Goal: Information Seeking & Learning: Learn about a topic

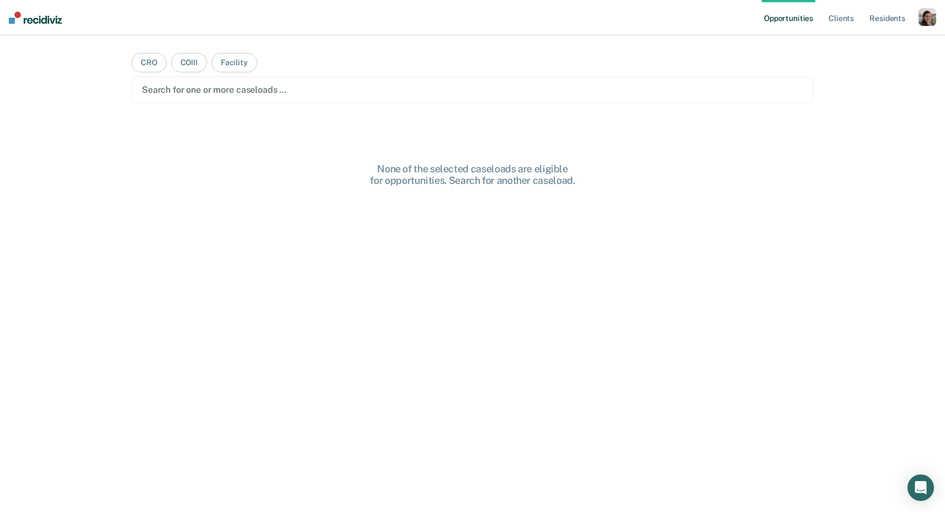
click at [920, 22] on div "button" at bounding box center [927, 17] width 18 height 18
click at [840, 47] on link "Profile" at bounding box center [882, 44] width 89 height 9
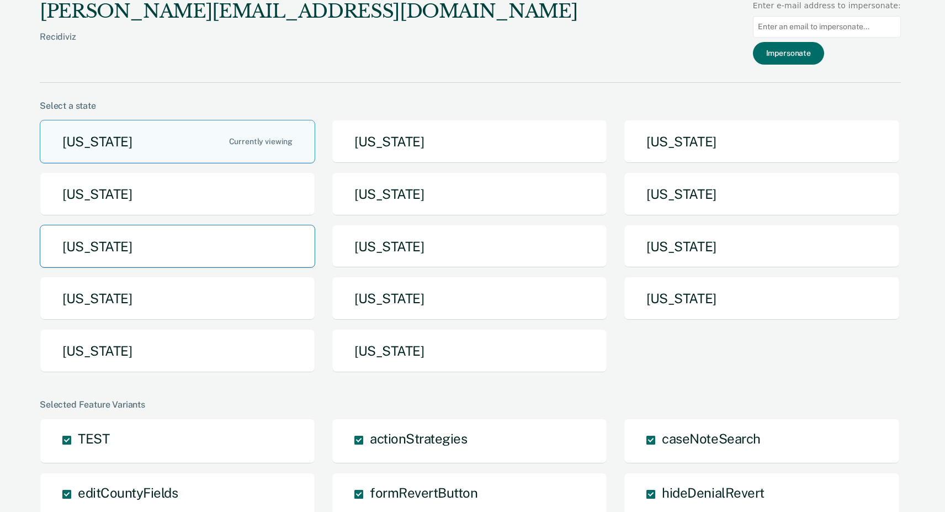
click at [225, 249] on button "[US_STATE]" at bounding box center [177, 247] width 275 height 44
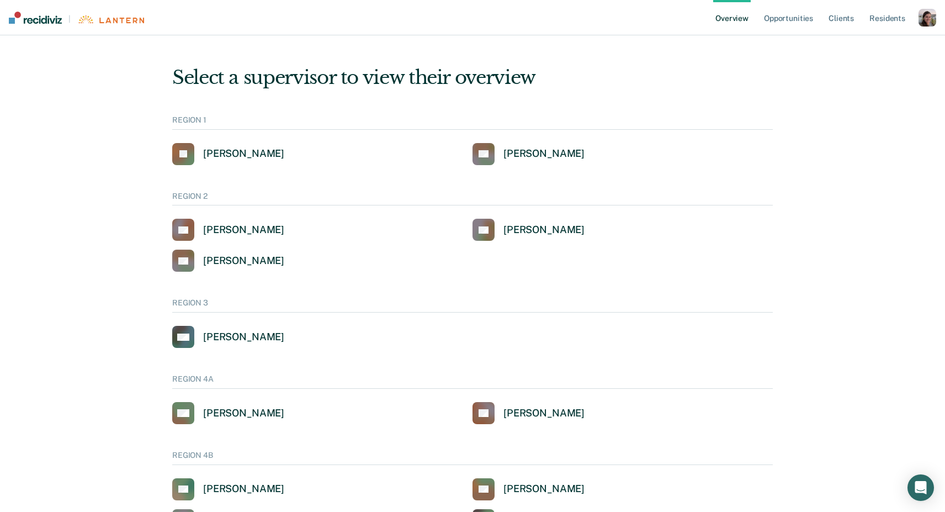
scroll to position [387, 0]
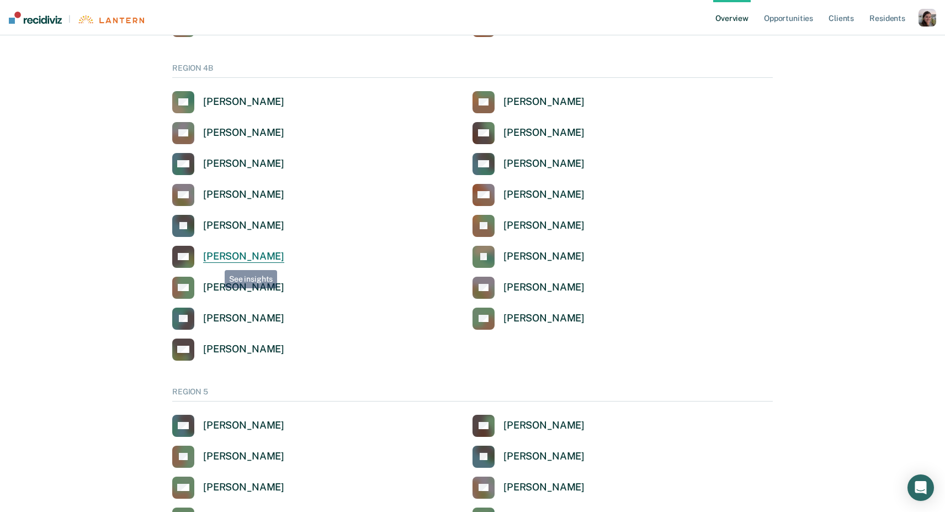
click at [219, 258] on div "[PERSON_NAME]" at bounding box center [243, 256] width 81 height 13
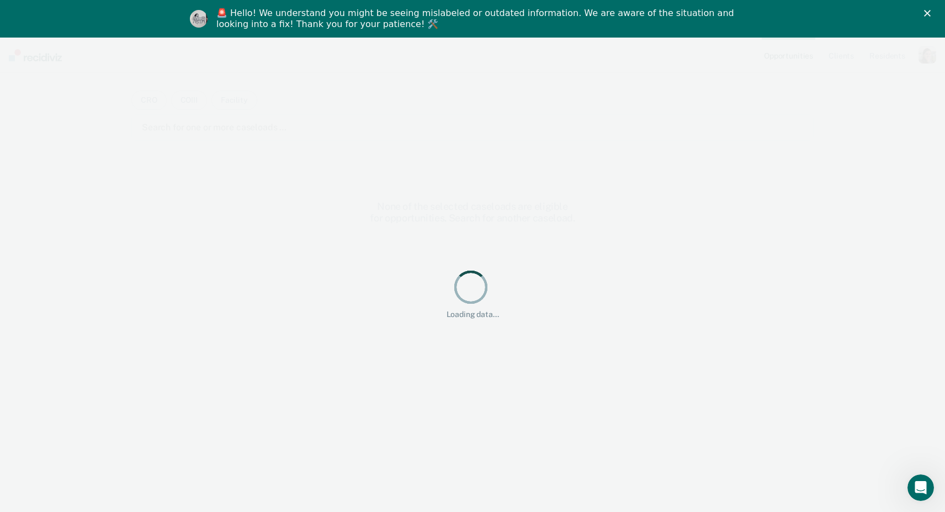
click at [927, 14] on icon "Close" at bounding box center [927, 13] width 7 height 7
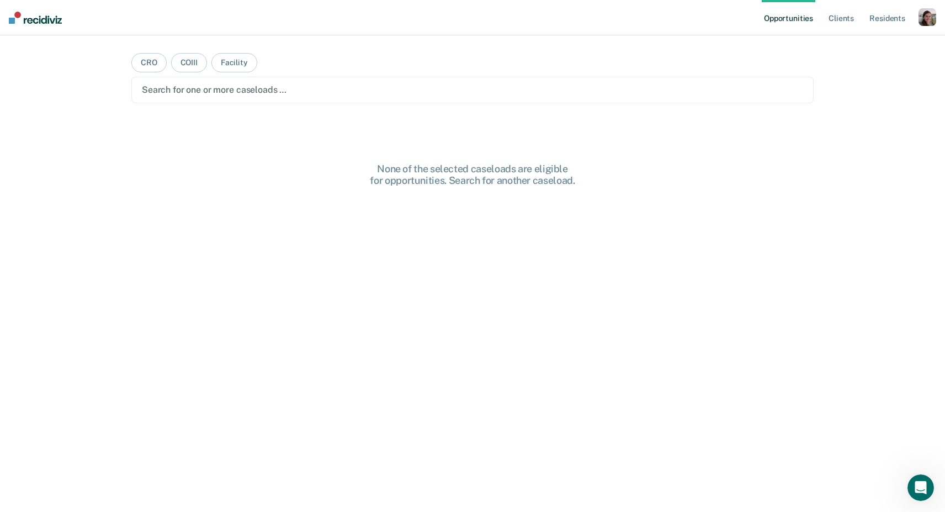
click at [920, 17] on div "button" at bounding box center [927, 17] width 18 height 18
click at [878, 43] on link "Profile" at bounding box center [882, 44] width 89 height 9
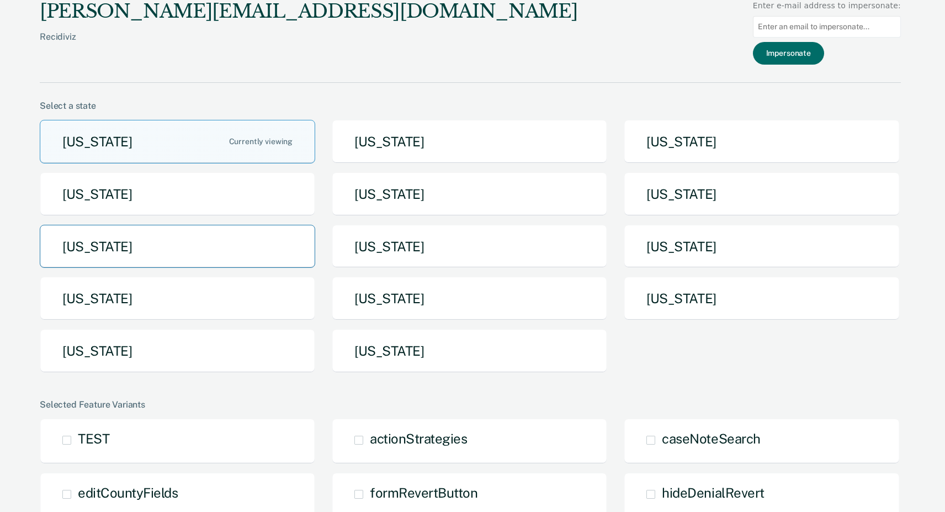
click at [286, 235] on button "Michigan" at bounding box center [177, 247] width 275 height 44
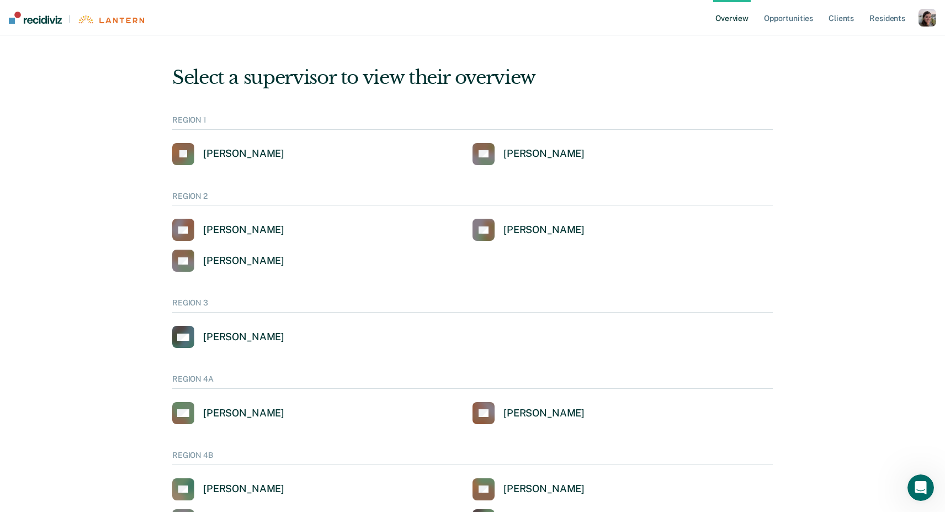
scroll to position [387, 0]
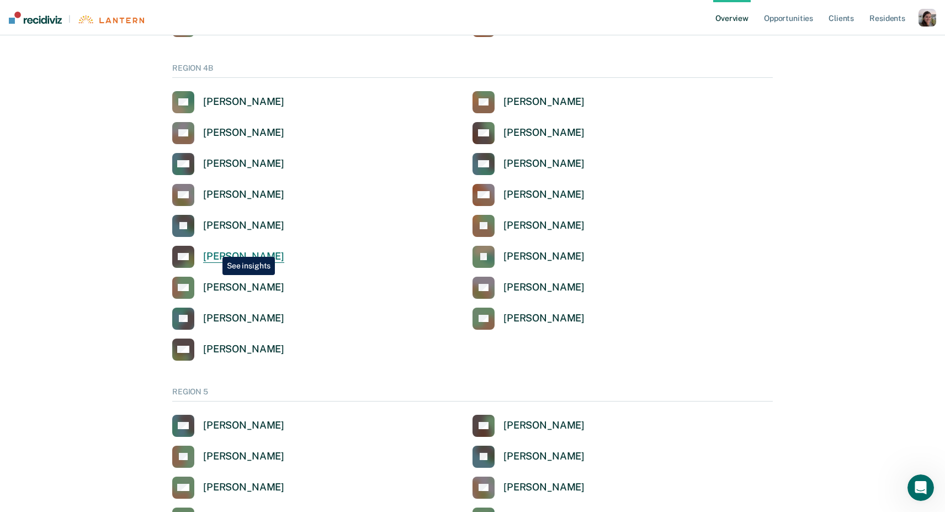
click at [214, 248] on link "NK [PERSON_NAME]" at bounding box center [228, 257] width 112 height 22
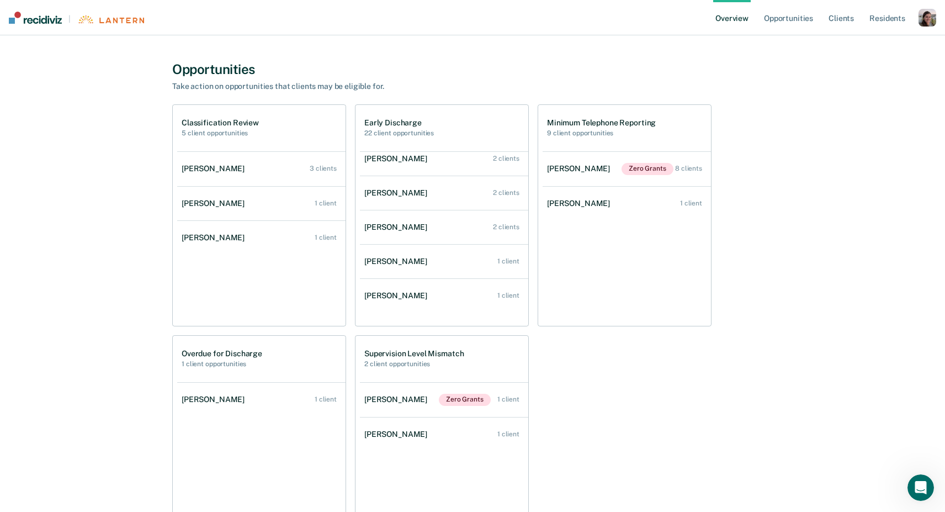
scroll to position [370, 0]
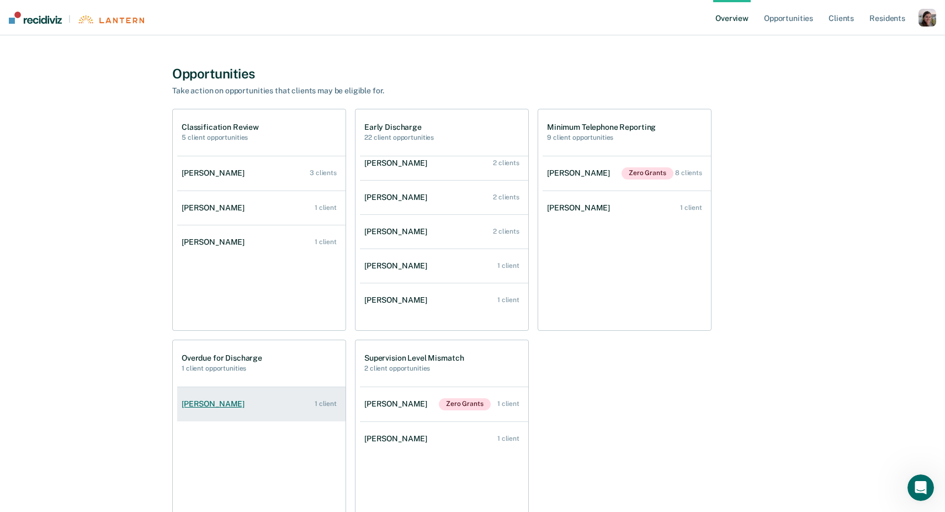
click at [211, 407] on div "[PERSON_NAME]" at bounding box center [215, 403] width 67 height 9
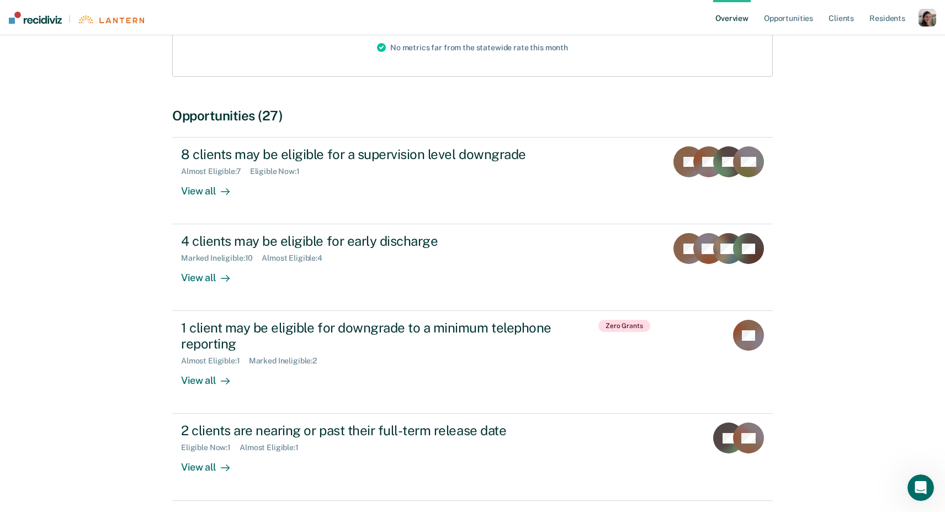
scroll to position [177, 0]
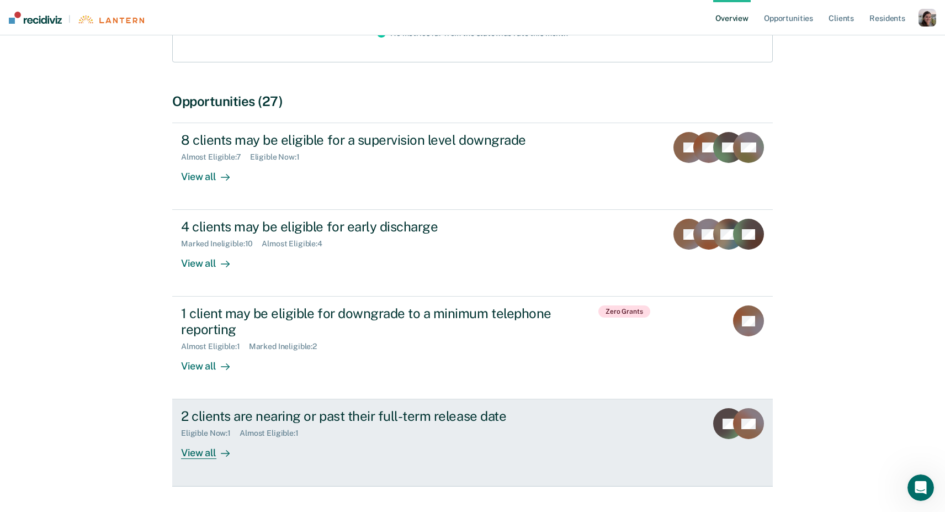
click at [184, 453] on div "View all" at bounding box center [212, 449] width 62 height 22
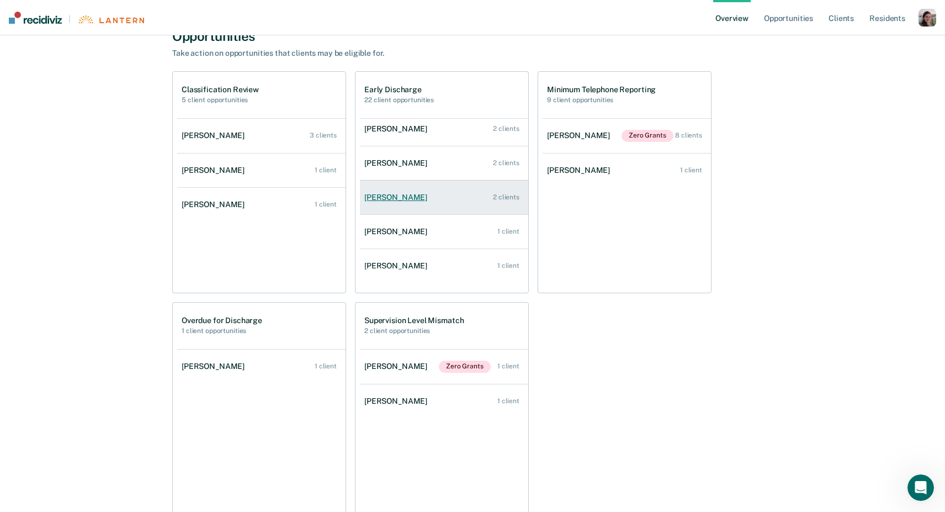
scroll to position [45, 0]
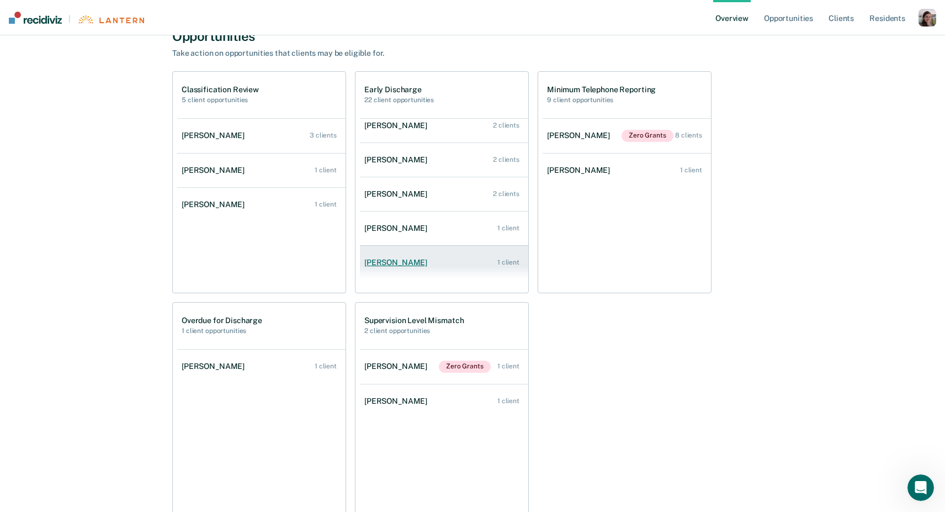
click at [396, 260] on div "[PERSON_NAME]" at bounding box center [397, 262] width 67 height 9
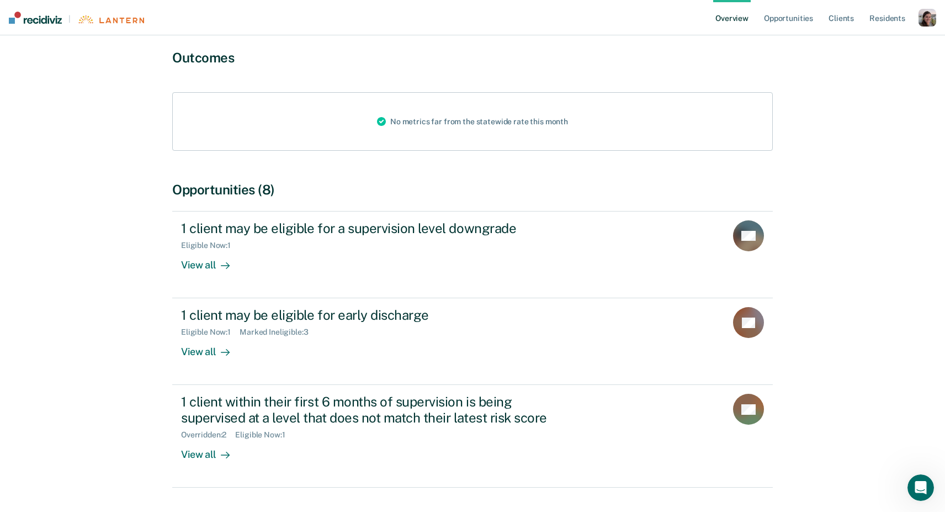
scroll to position [121, 0]
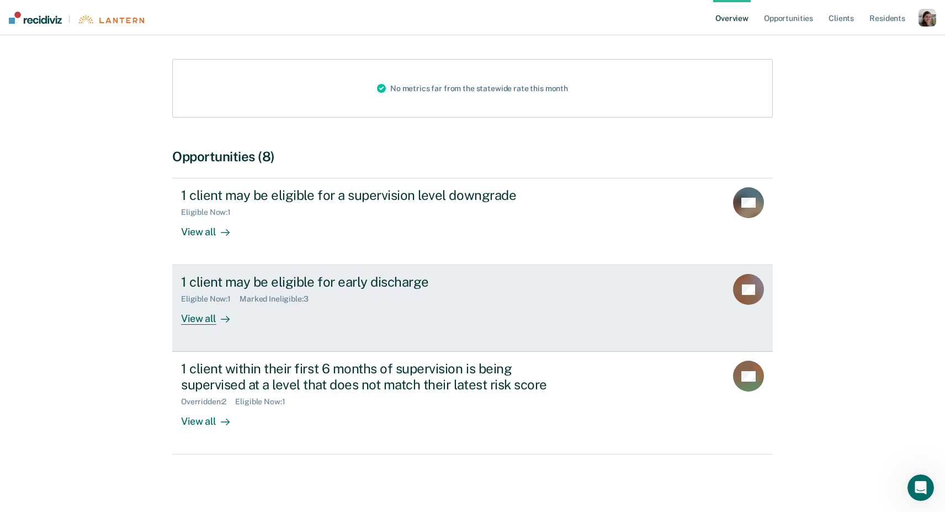
click at [200, 319] on div "View all" at bounding box center [212, 315] width 62 height 22
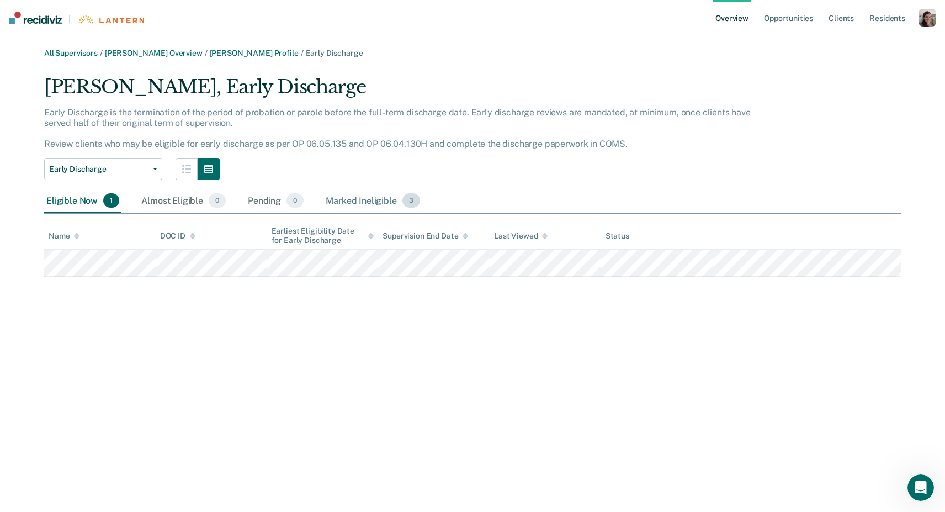
click at [357, 203] on div "Marked Ineligible 3" at bounding box center [372, 201] width 99 height 24
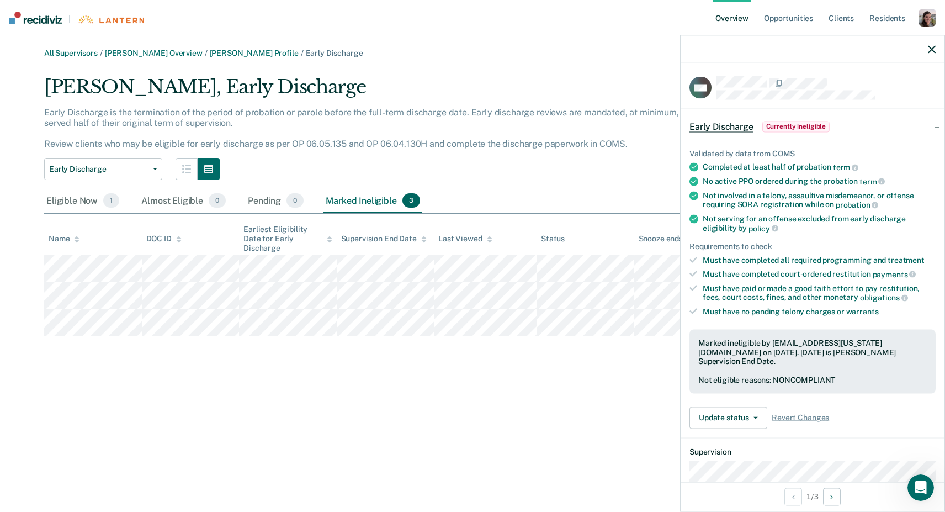
click at [930, 49] on icon "button" at bounding box center [932, 49] width 8 height 8
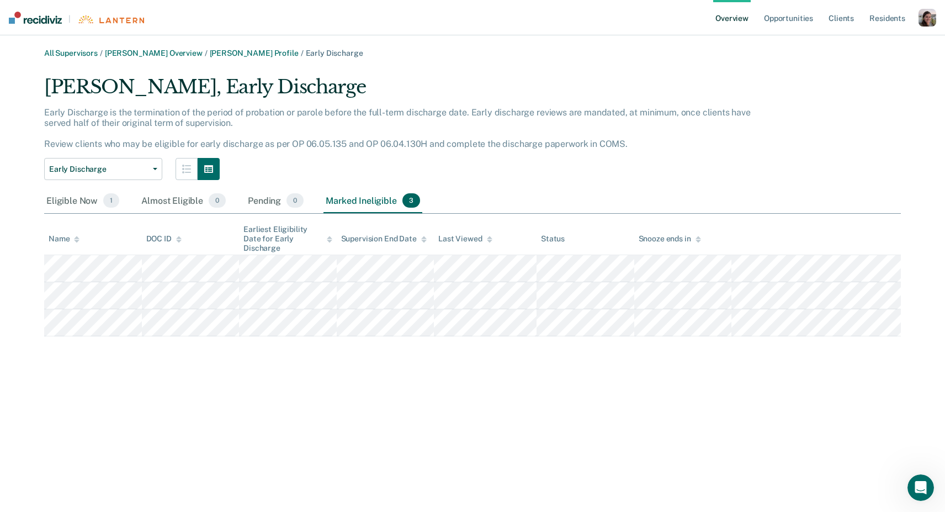
scroll to position [121, 0]
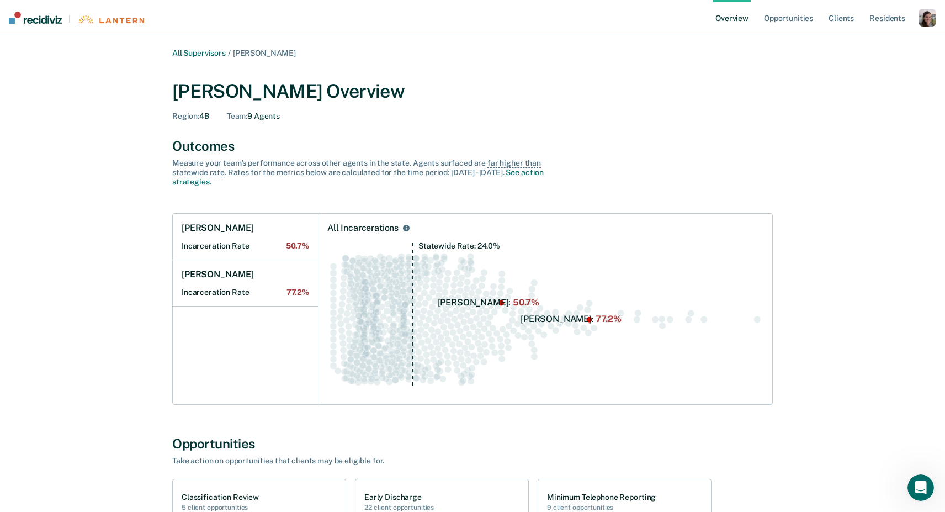
click at [83, 87] on div "All Supervisors / Nicholas E Knebl Nicholas E Knebl Overview Region : 4B Team :…" at bounding box center [472, 505] width 918 height 913
click at [109, 275] on div "All Supervisors / Nicholas E Knebl Nicholas E Knebl Overview Region : 4B Team :…" at bounding box center [472, 505] width 918 height 913
drag, startPoint x: 312, startPoint y: 94, endPoint x: 170, endPoint y: 83, distance: 142.3
click at [169, 83] on div "All Supervisors / Nicholas E Knebl Nicholas E Knebl Overview Region : 4B Team :…" at bounding box center [472, 505] width 662 height 913
click at [170, 83] on div "All Supervisors / Nicholas E Knebl Nicholas E Knebl Overview Region : 4B Team :…" at bounding box center [472, 505] width 662 height 913
